Goal: Information Seeking & Learning: Check status

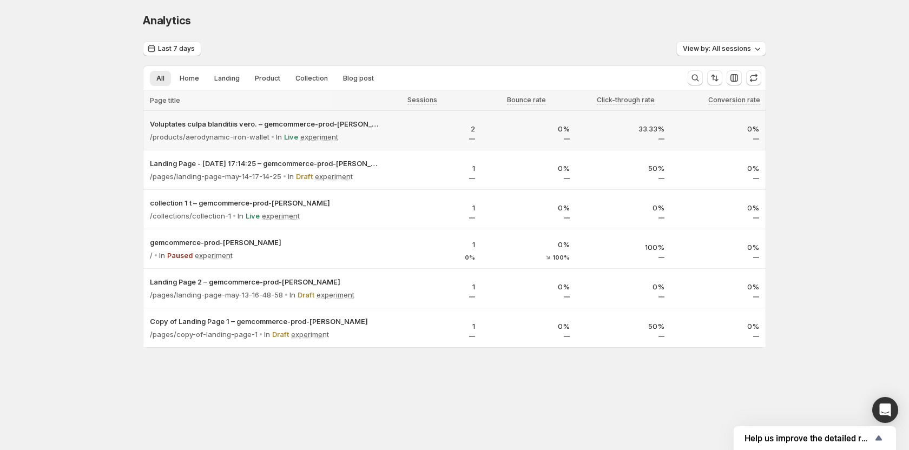
click at [439, 135] on div "2" at bounding box center [434, 131] width 82 height 16
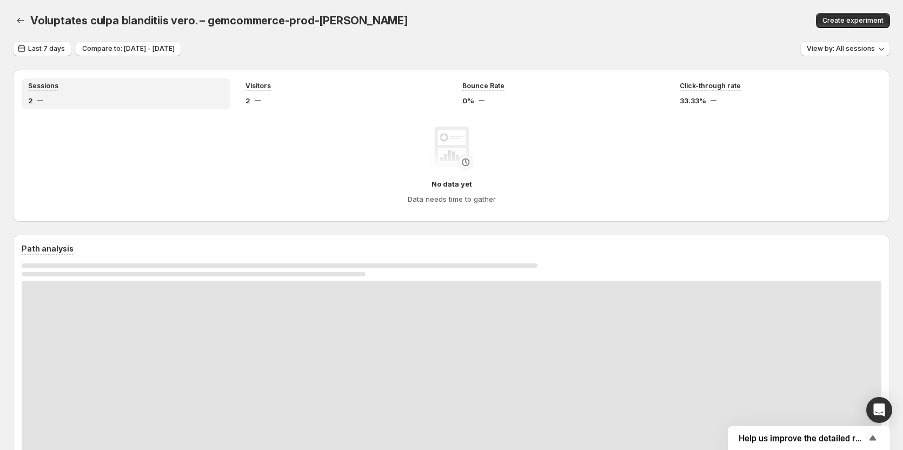
drag, startPoint x: 684, startPoint y: 16, endPoint x: 712, endPoint y: 2, distance: 31.7
click at [684, 16] on div "Create experiment" at bounding box center [754, 20] width 274 height 15
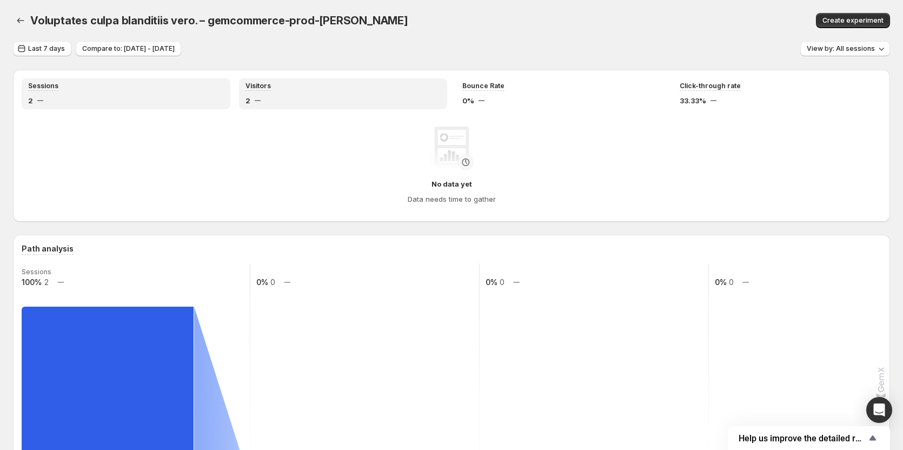
click at [319, 91] on div "Visitors 2" at bounding box center [344, 94] width 196 height 24
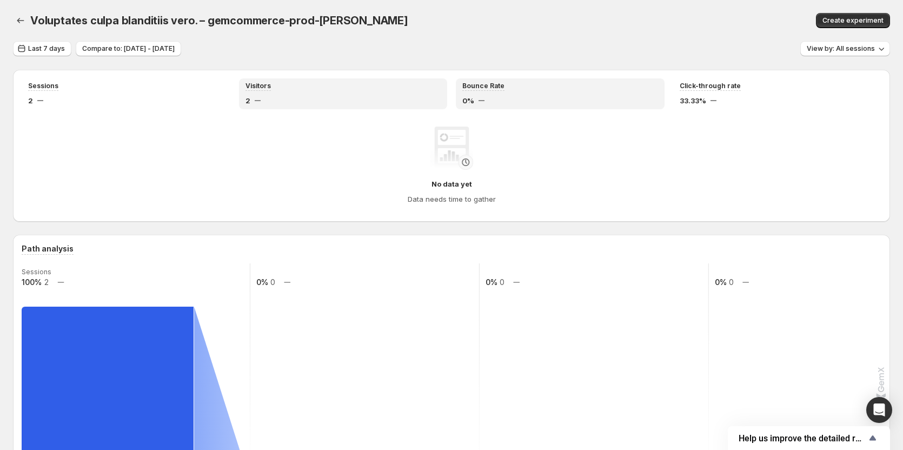
click at [512, 106] on div "Bounce Rate 0%" at bounding box center [560, 93] width 209 height 31
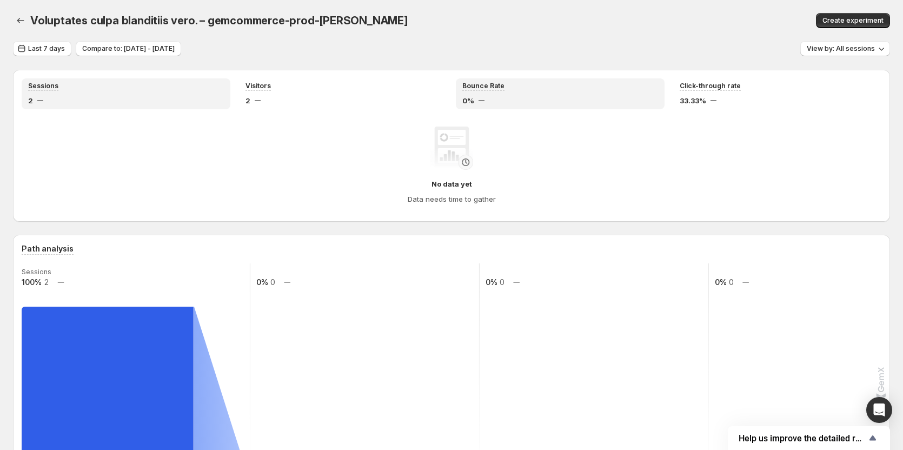
click at [154, 104] on div "2" at bounding box center [126, 100] width 196 height 11
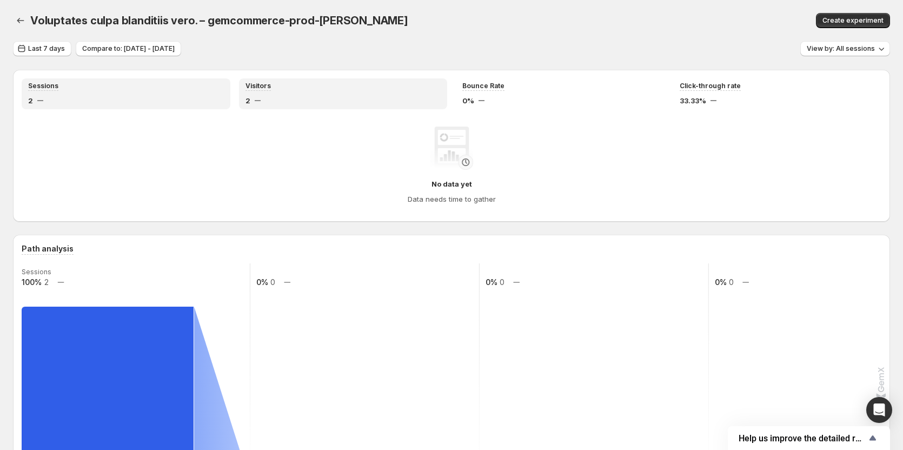
click at [296, 104] on div "2" at bounding box center [344, 100] width 196 height 11
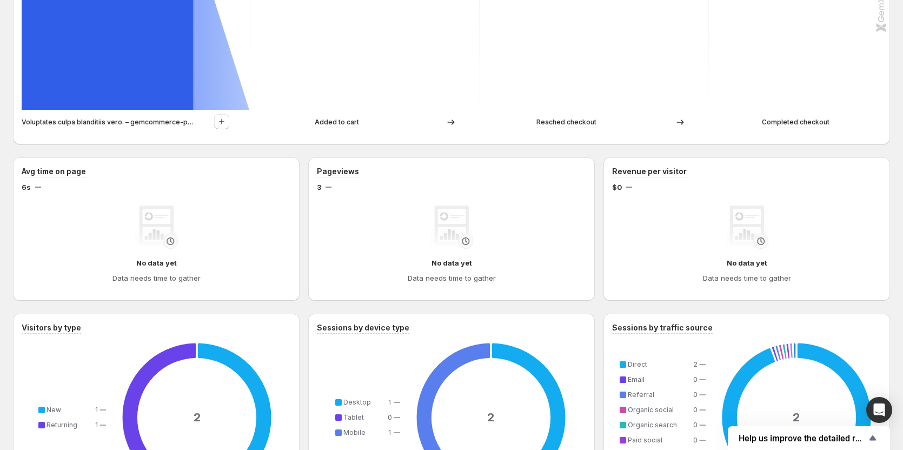
scroll to position [325, 0]
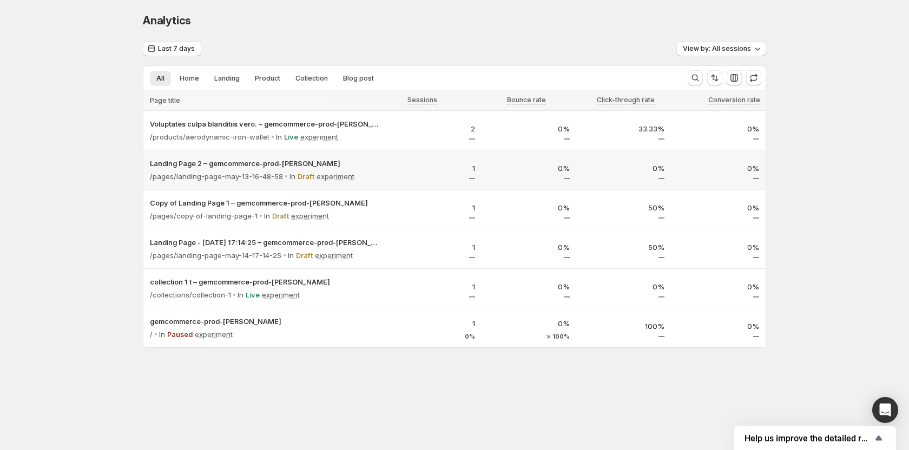
click at [412, 175] on div "1" at bounding box center [434, 171] width 82 height 16
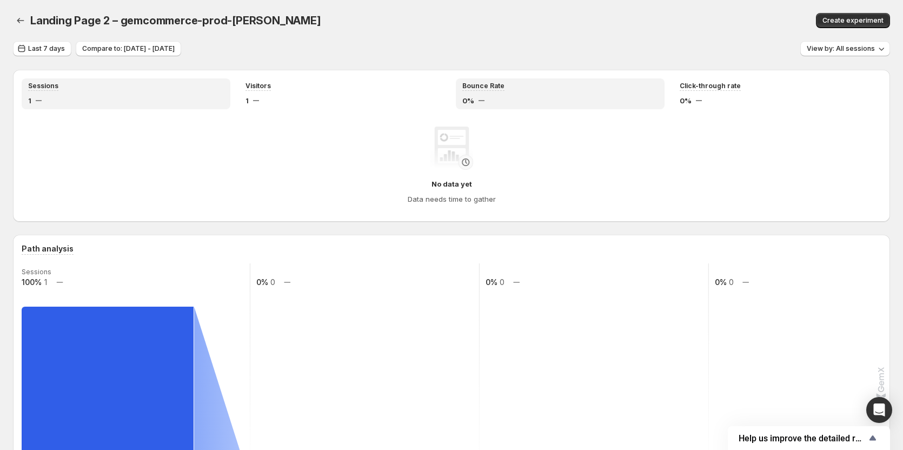
click at [489, 98] on div "0%" at bounding box center [561, 100] width 196 height 11
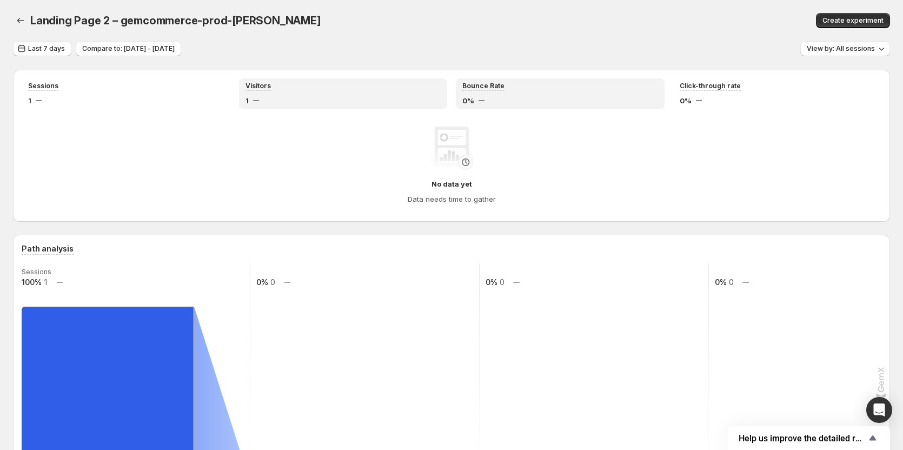
click at [329, 90] on div "Visitors" at bounding box center [344, 86] width 196 height 9
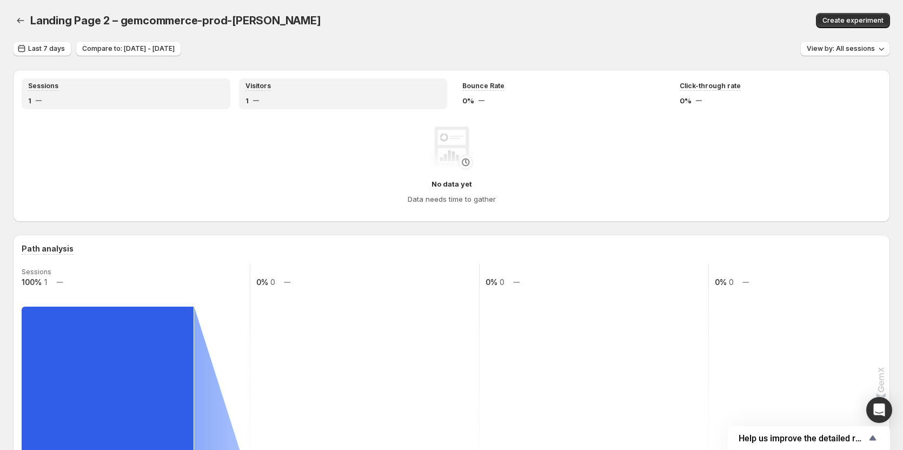
click at [109, 92] on div "Sessions 1" at bounding box center [126, 94] width 196 height 24
click at [382, 26] on div "Landing Page 2 – gemcommerce-prod-[PERSON_NAME]" at bounding box center [297, 20] width 534 height 15
click at [18, 21] on icon "button" at bounding box center [20, 20] width 7 height 5
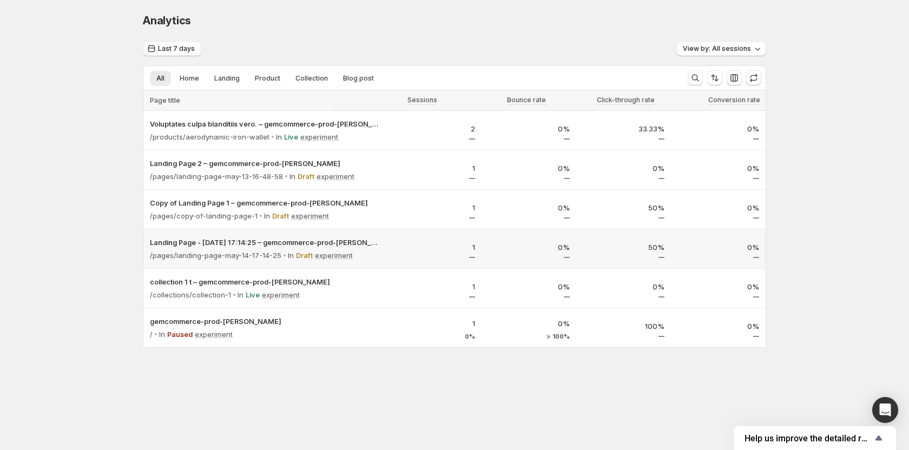
click at [413, 260] on div "1" at bounding box center [434, 248] width 95 height 29
click at [428, 135] on div "2" at bounding box center [434, 131] width 82 height 16
